Goal: Browse casually: Explore the website without a specific task or goal

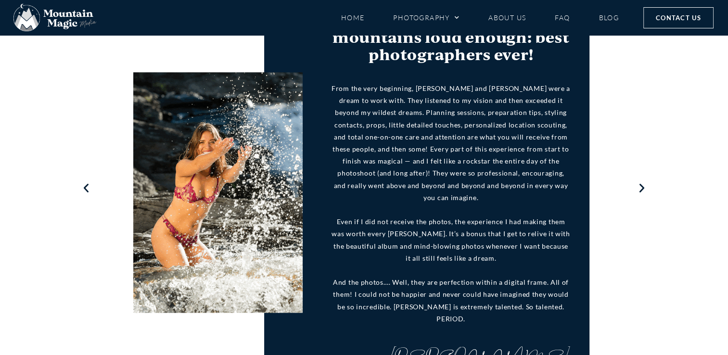
scroll to position [1197, 0]
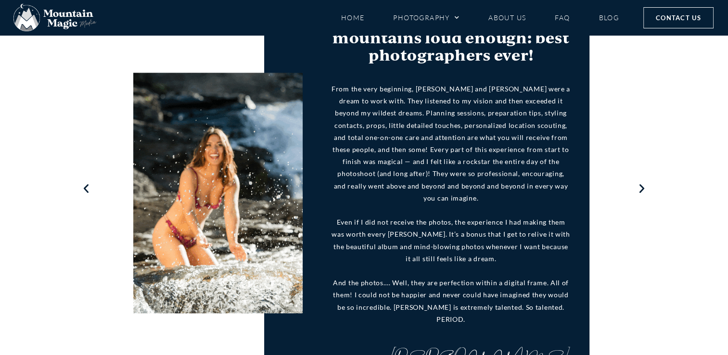
click at [641, 183] on icon "Next slide" at bounding box center [642, 189] width 12 height 12
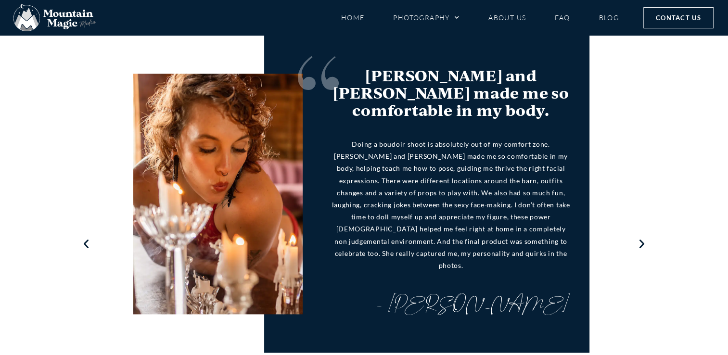
scroll to position [1141, 0]
click at [641, 239] on icon "Next slide" at bounding box center [642, 245] width 12 height 12
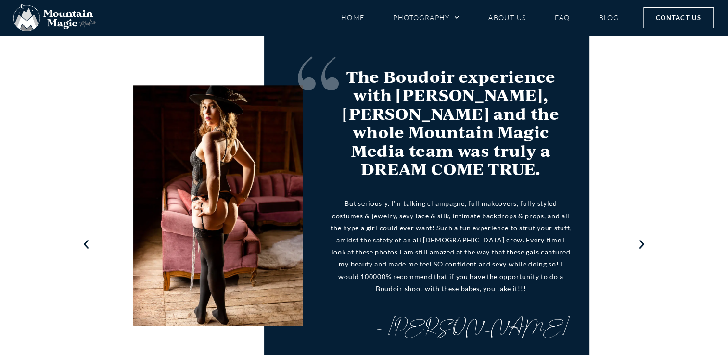
click at [641, 239] on icon "Next slide" at bounding box center [642, 245] width 12 height 12
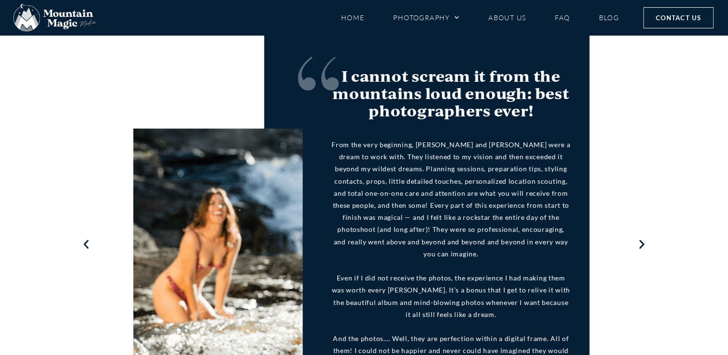
click at [641, 239] on icon "Next slide" at bounding box center [642, 245] width 12 height 12
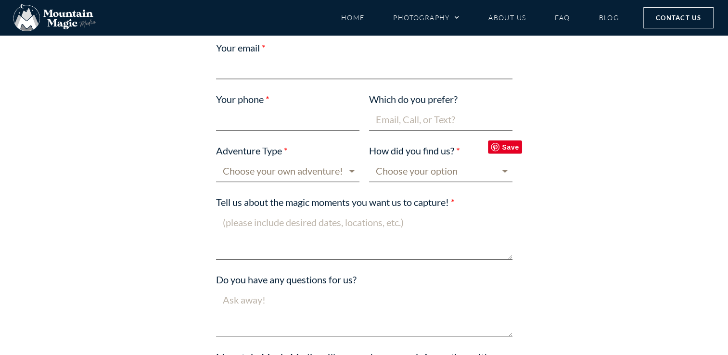
scroll to position [2200, 0]
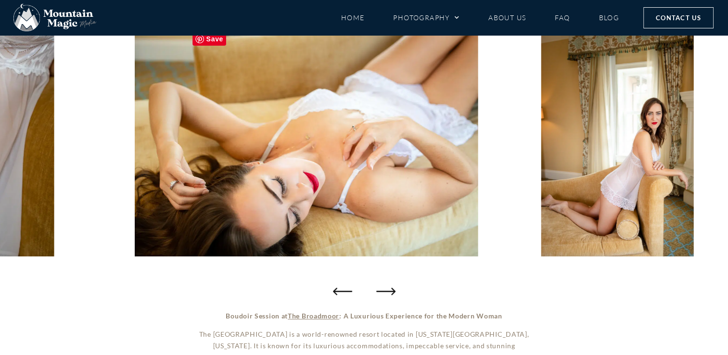
scroll to position [140, 0]
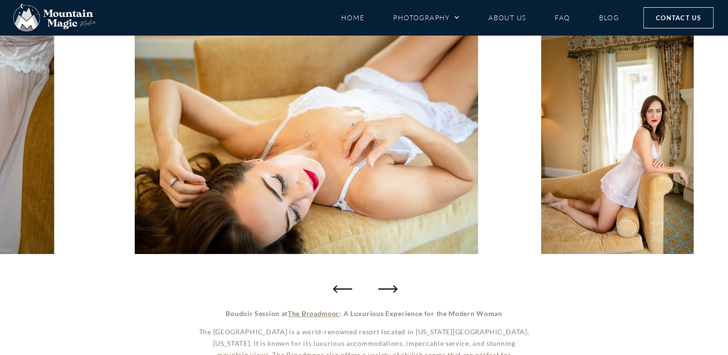
click at [391, 285] on icon "Next slide" at bounding box center [387, 288] width 19 height 19
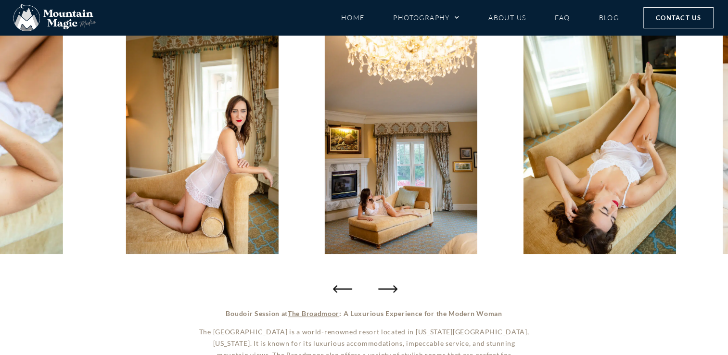
click at [391, 285] on icon "Next slide" at bounding box center [387, 288] width 19 height 19
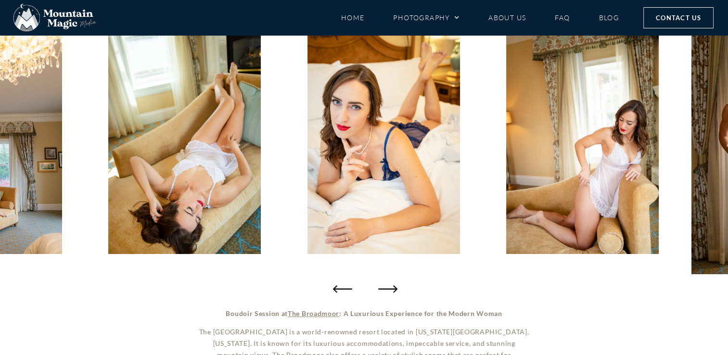
click at [391, 285] on icon "Next slide" at bounding box center [387, 288] width 19 height 19
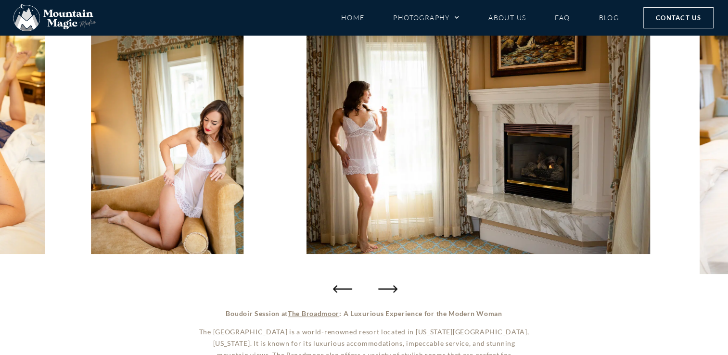
click at [391, 285] on icon "Next slide" at bounding box center [387, 288] width 19 height 19
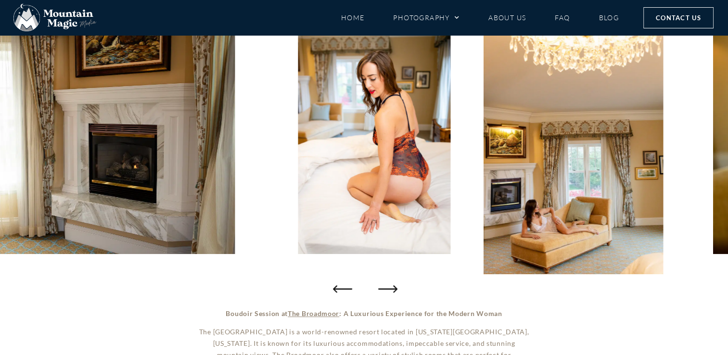
click at [391, 285] on icon "Next slide" at bounding box center [387, 288] width 19 height 19
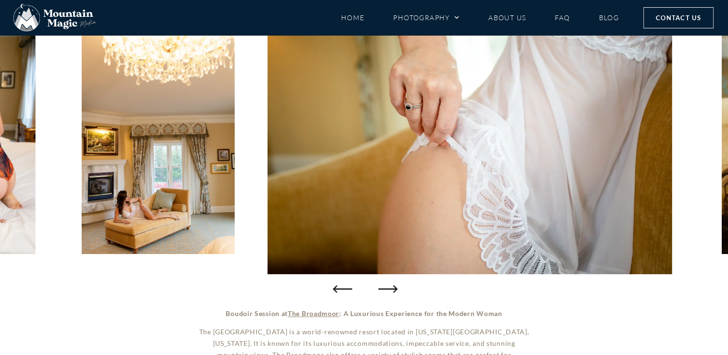
click at [394, 285] on icon "Next slide" at bounding box center [387, 288] width 19 height 19
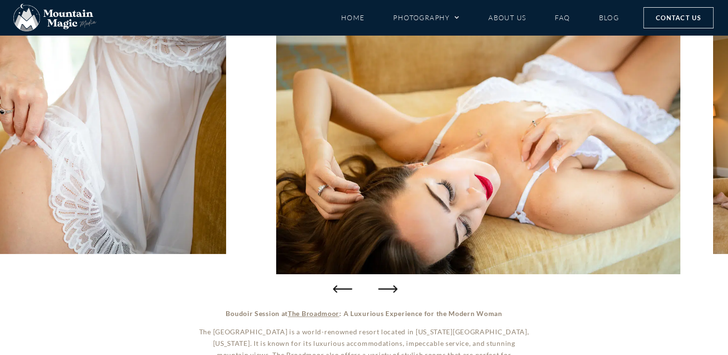
click at [394, 285] on icon "Next slide" at bounding box center [387, 288] width 19 height 19
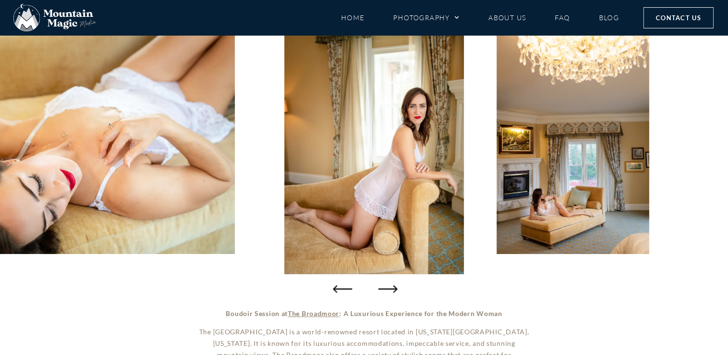
click at [394, 285] on icon "Next slide" at bounding box center [387, 288] width 19 height 19
click at [391, 285] on icon "Next slide" at bounding box center [387, 288] width 19 height 19
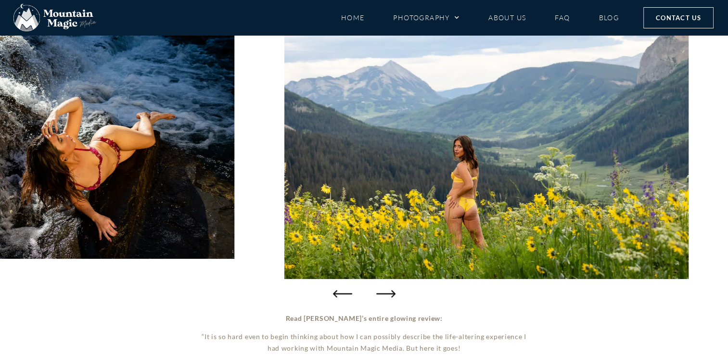
scroll to position [134, 0]
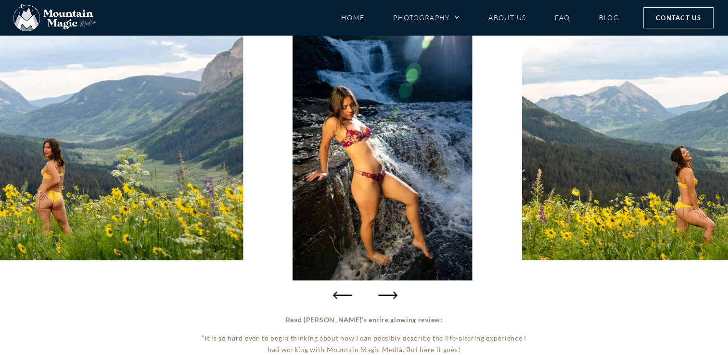
click at [388, 292] on icon "Next slide" at bounding box center [387, 294] width 19 height 19
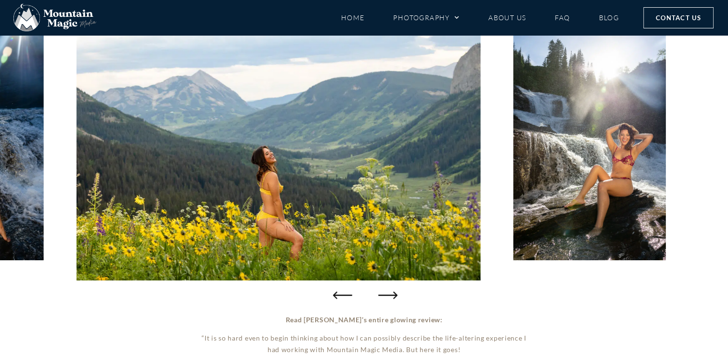
click at [388, 292] on icon "Next slide" at bounding box center [387, 294] width 19 height 19
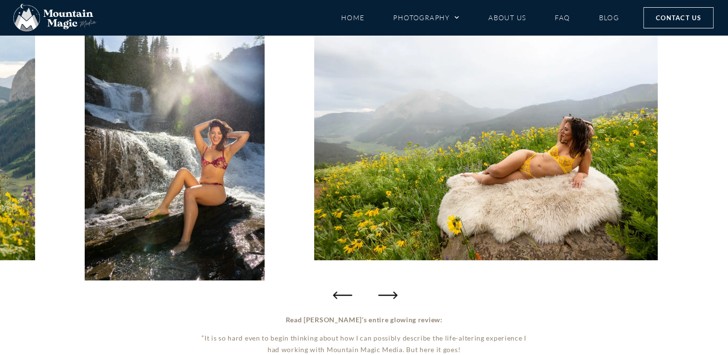
click at [388, 292] on icon "Next slide" at bounding box center [387, 294] width 19 height 19
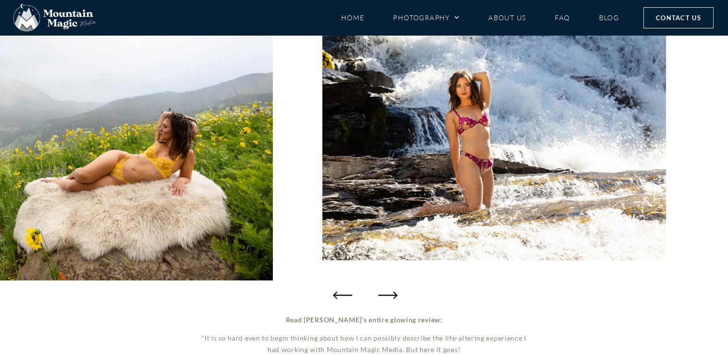
click at [388, 292] on icon "Next slide" at bounding box center [387, 294] width 19 height 19
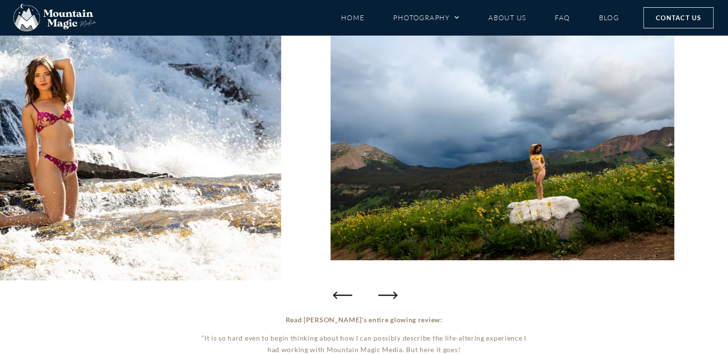
click at [388, 292] on icon "Next slide" at bounding box center [387, 294] width 19 height 19
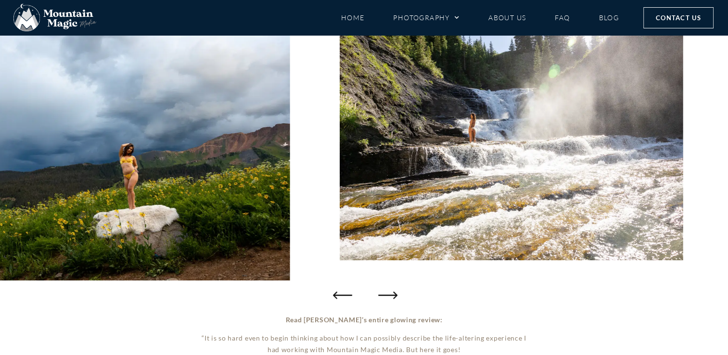
click at [388, 292] on icon "Next slide" at bounding box center [387, 294] width 19 height 19
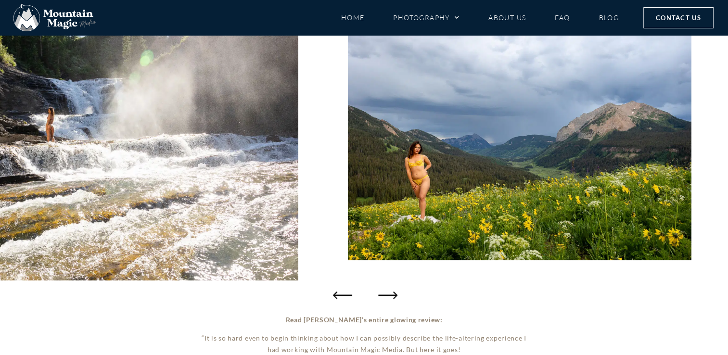
click at [388, 292] on icon "Next slide" at bounding box center [387, 294] width 19 height 19
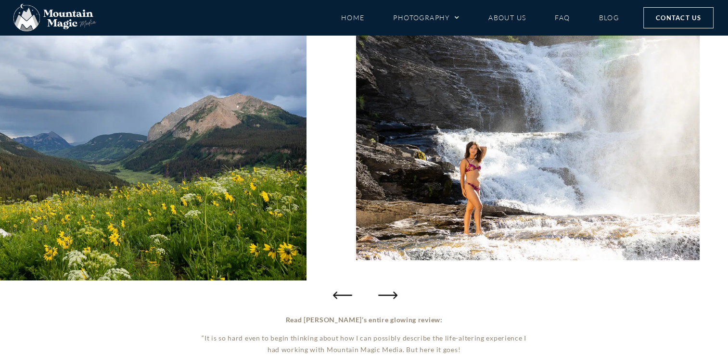
click at [388, 292] on icon "Next slide" at bounding box center [387, 294] width 19 height 19
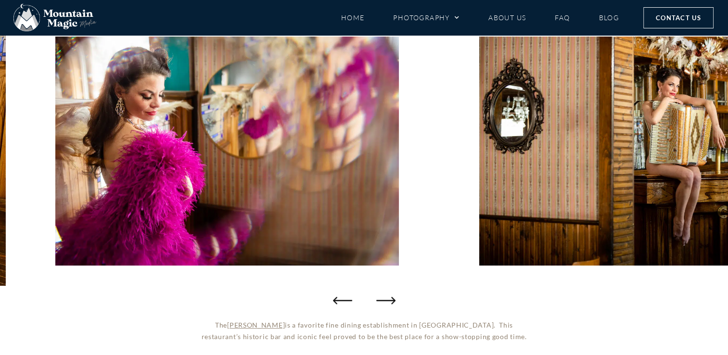
scroll to position [129, 0]
